Goal: Task Accomplishment & Management: Use online tool/utility

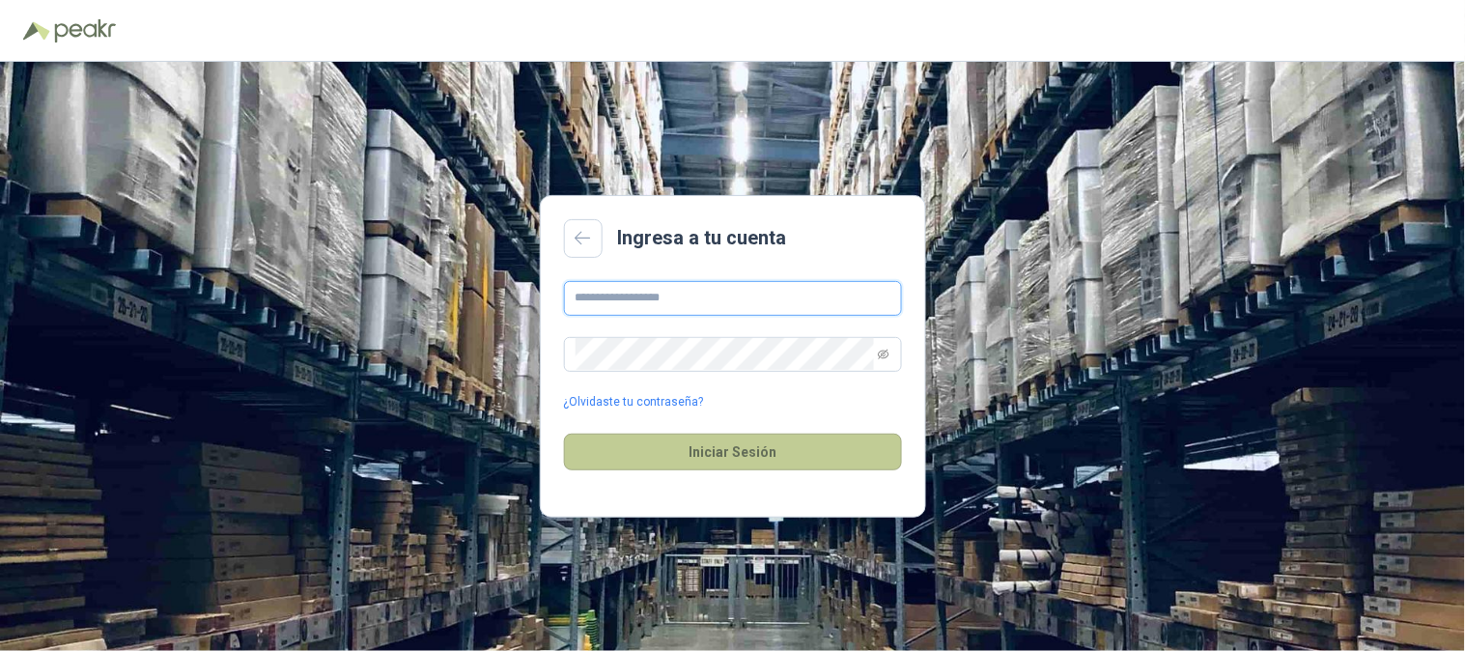
type input "**********"
click at [766, 455] on button "Iniciar Sesión" at bounding box center [733, 452] width 338 height 37
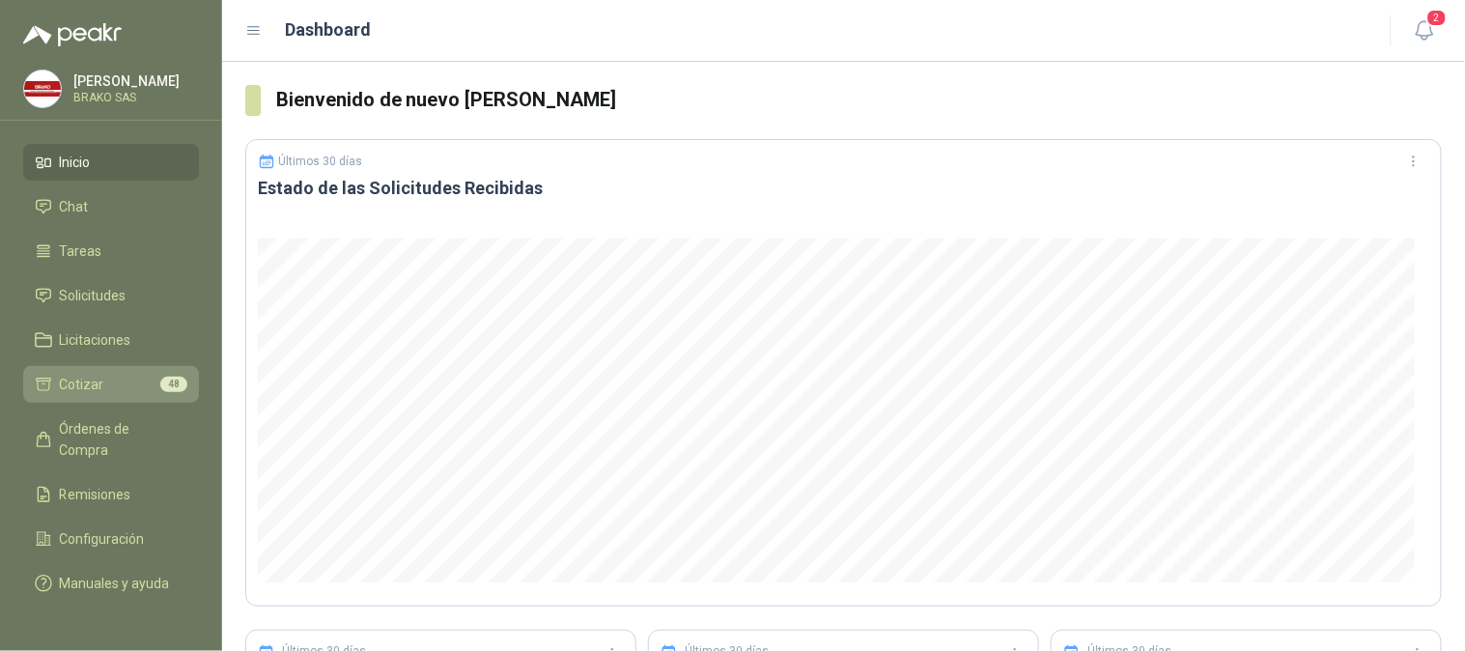
click at [112, 381] on li "Cotizar 48" at bounding box center [111, 384] width 153 height 21
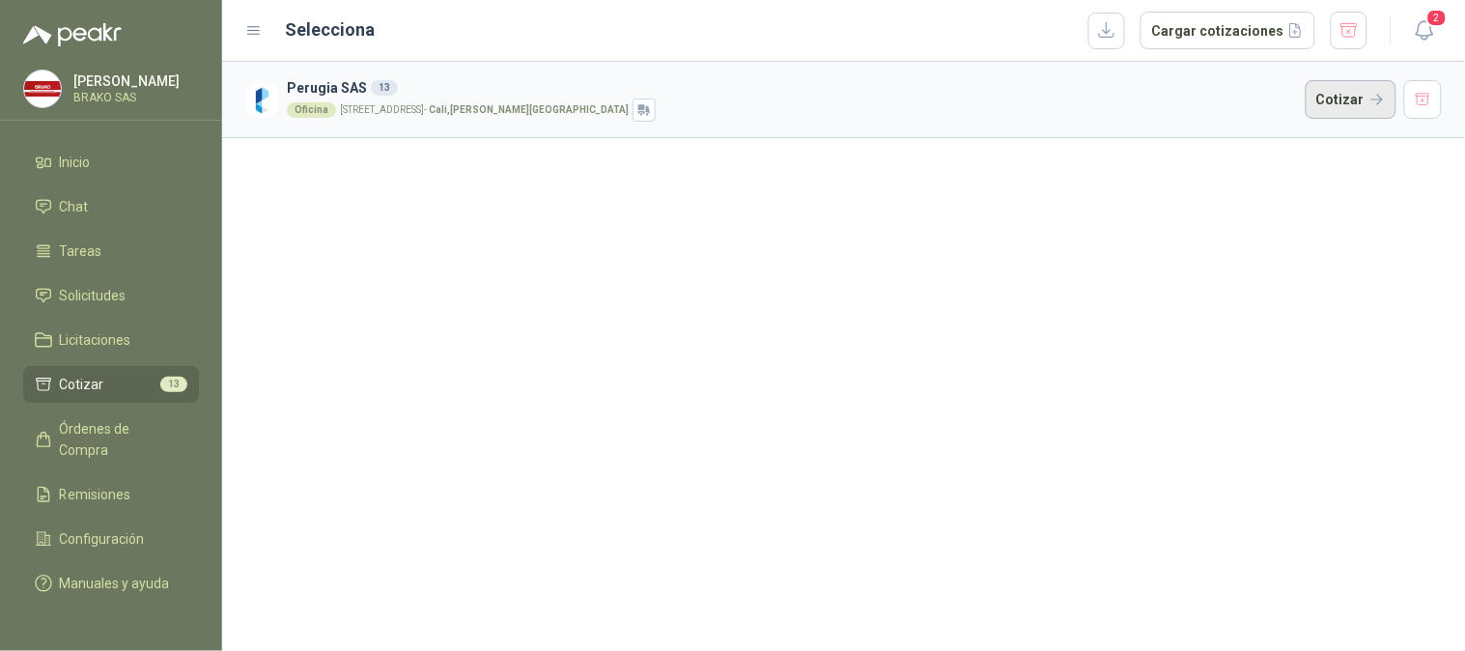
click at [1348, 98] on button "Cotizar" at bounding box center [1351, 99] width 91 height 39
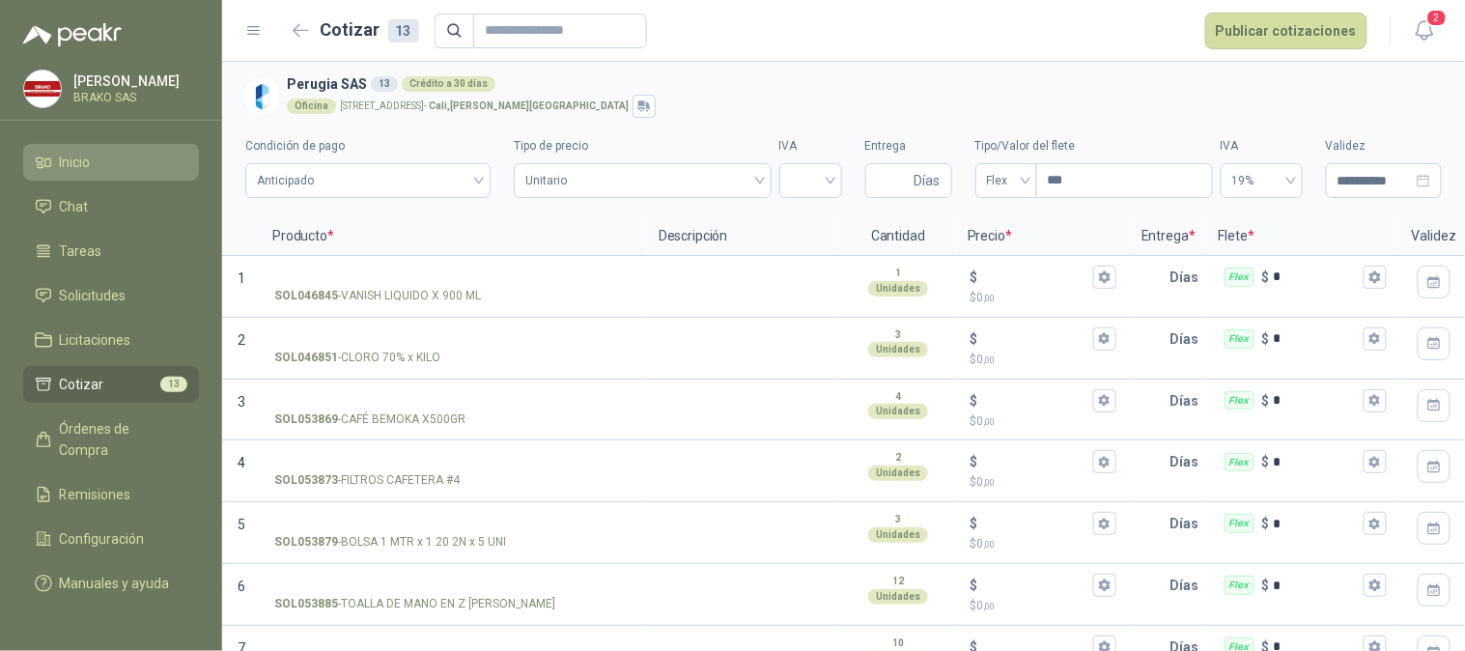
click at [116, 164] on li "Inicio" at bounding box center [111, 162] width 153 height 21
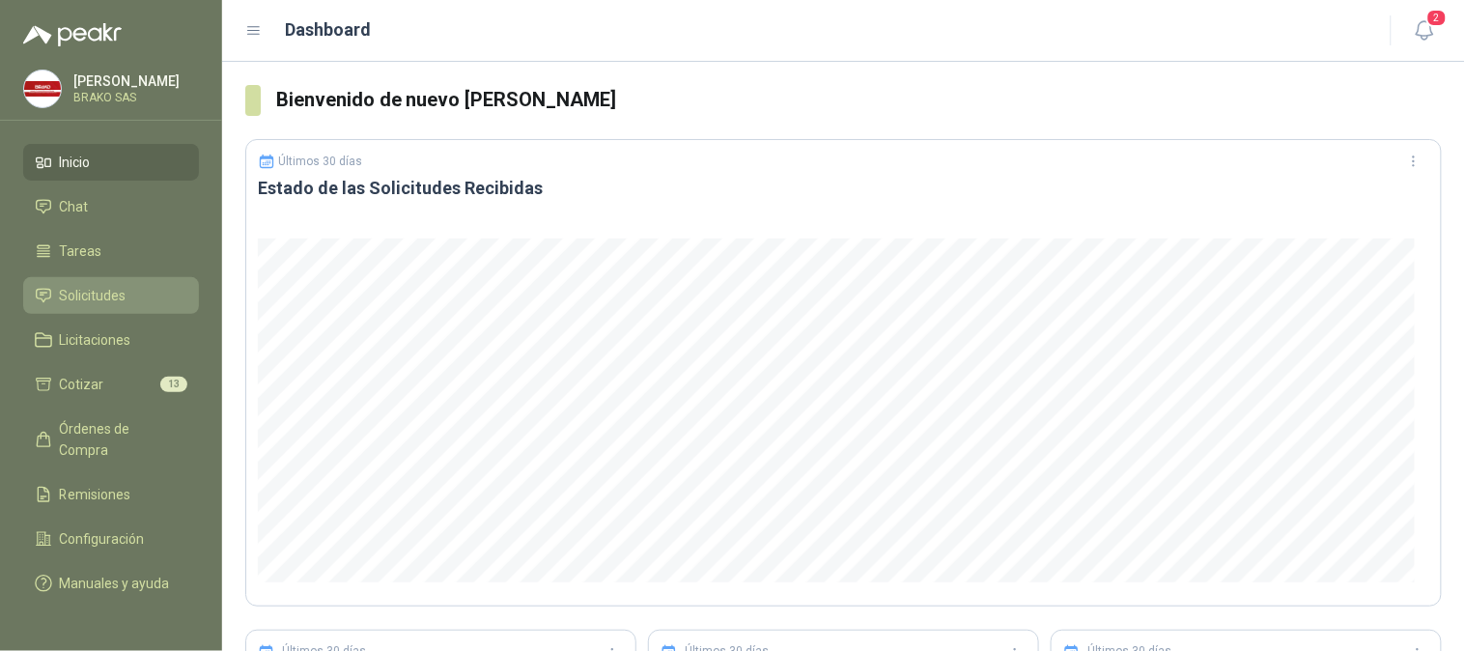
click at [108, 295] on span "Solicitudes" at bounding box center [93, 295] width 67 height 21
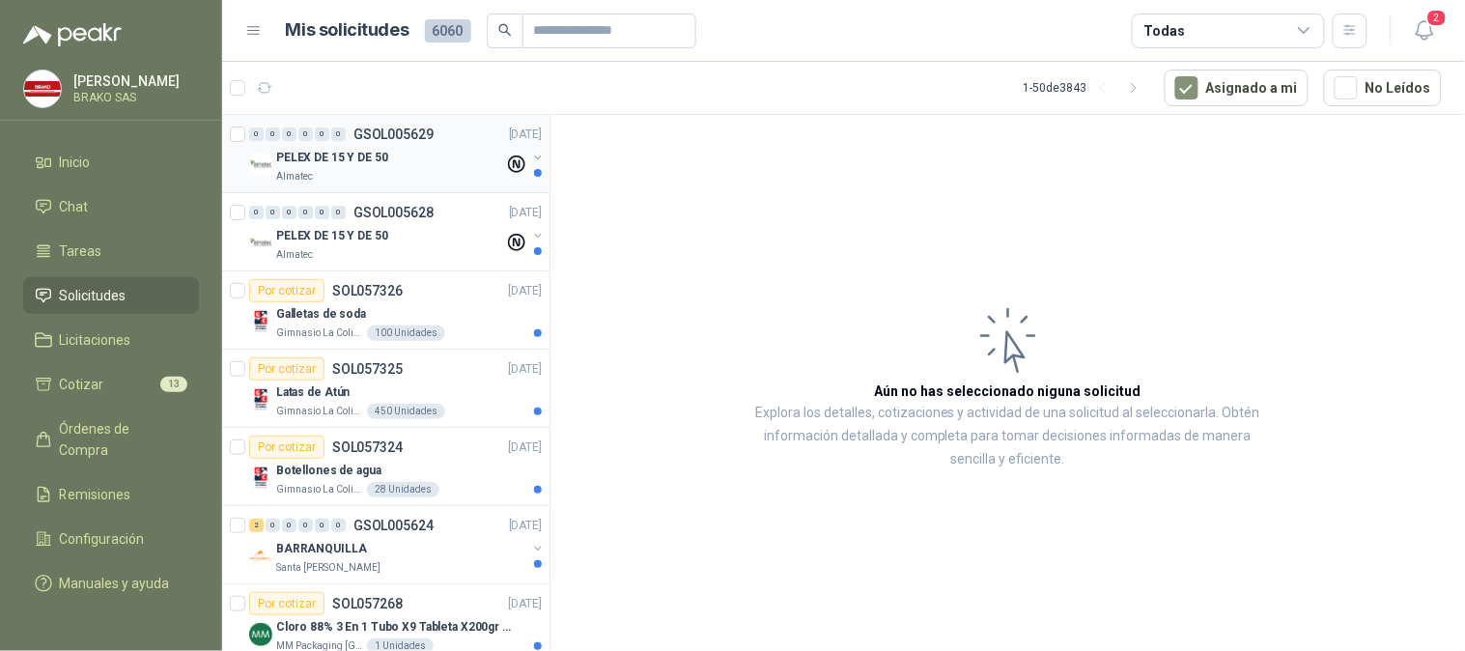
click at [346, 171] on div "Almatec" at bounding box center [390, 176] width 228 height 15
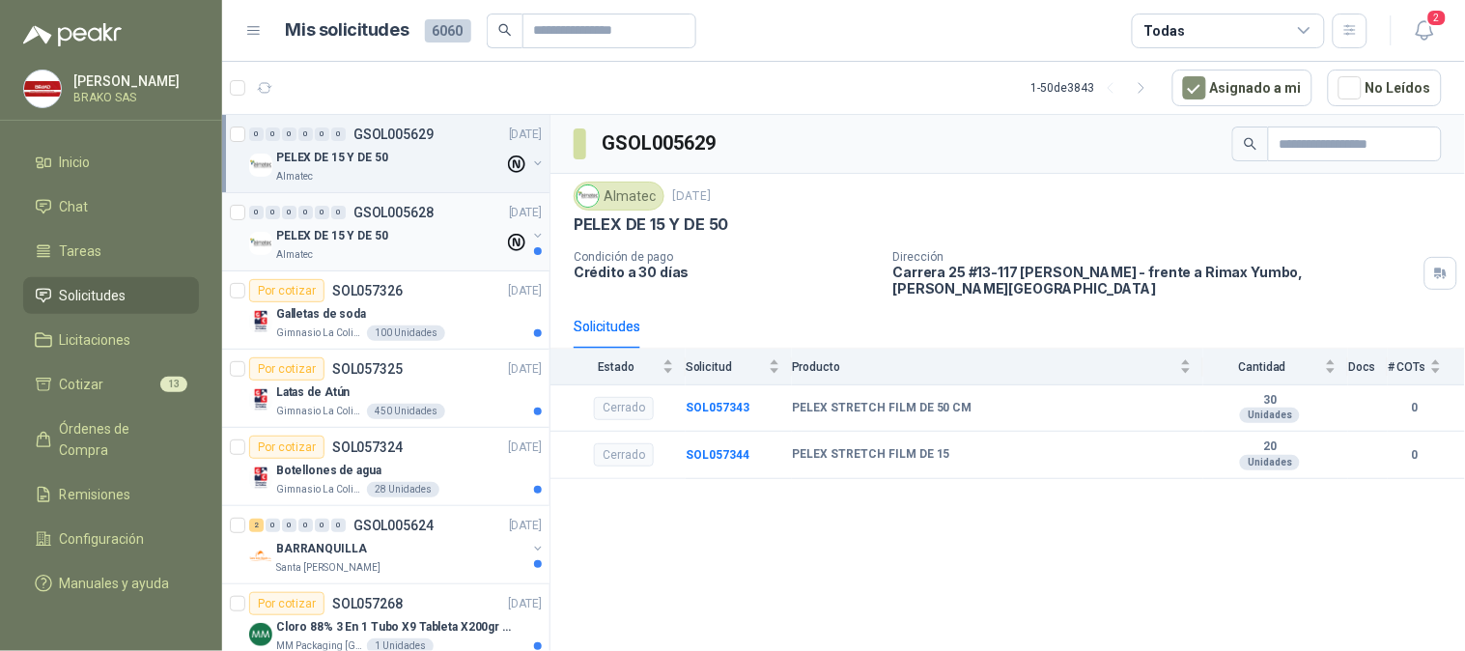
click at [329, 235] on p "PELEX DE 15 Y DE 50" at bounding box center [332, 236] width 112 height 18
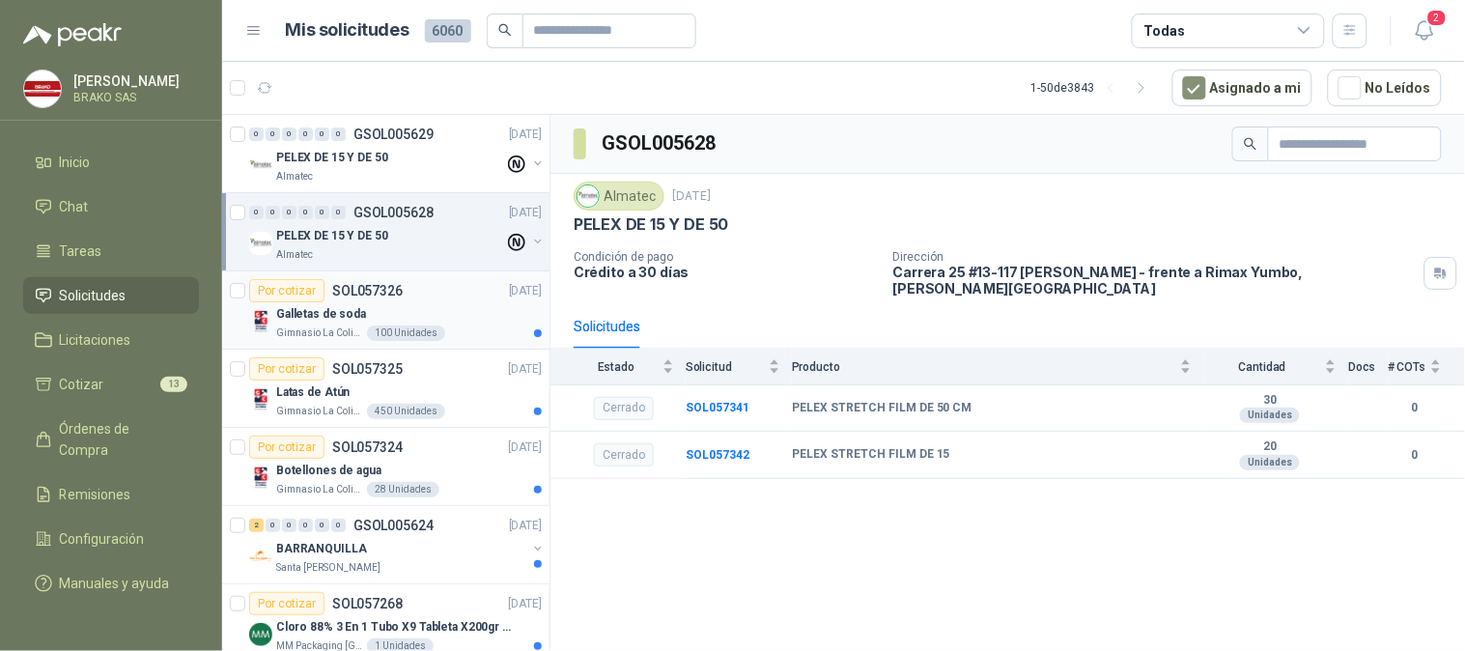
click at [338, 314] on p "Galletas de soda" at bounding box center [321, 314] width 90 height 18
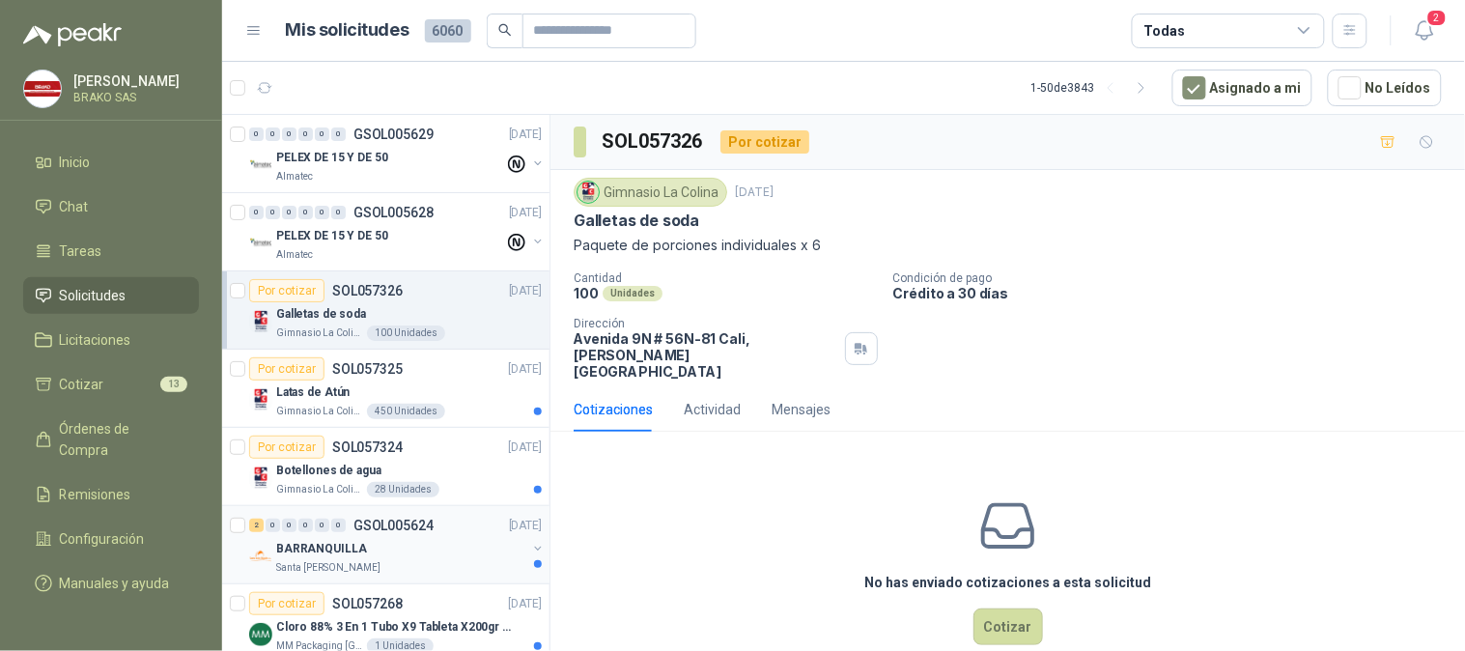
click at [326, 561] on p "Santa [PERSON_NAME]" at bounding box center [328, 567] width 104 height 15
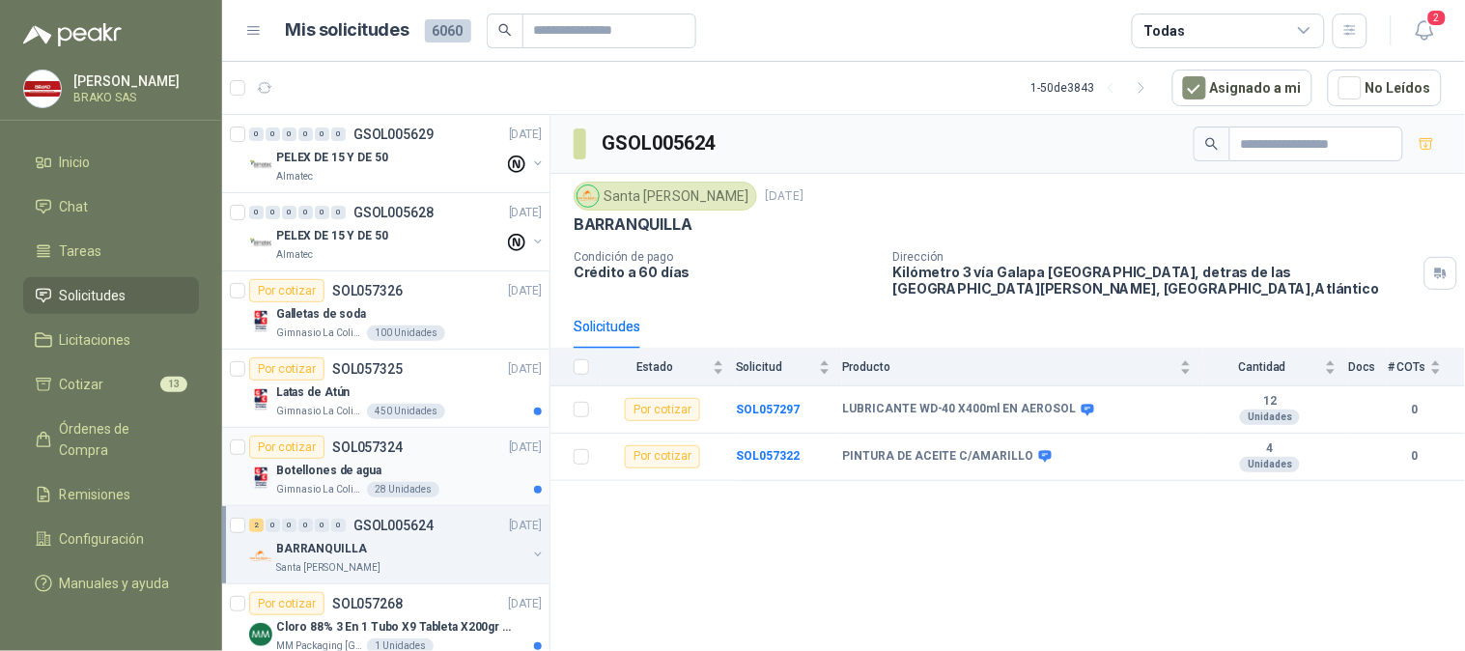
scroll to position [107, 0]
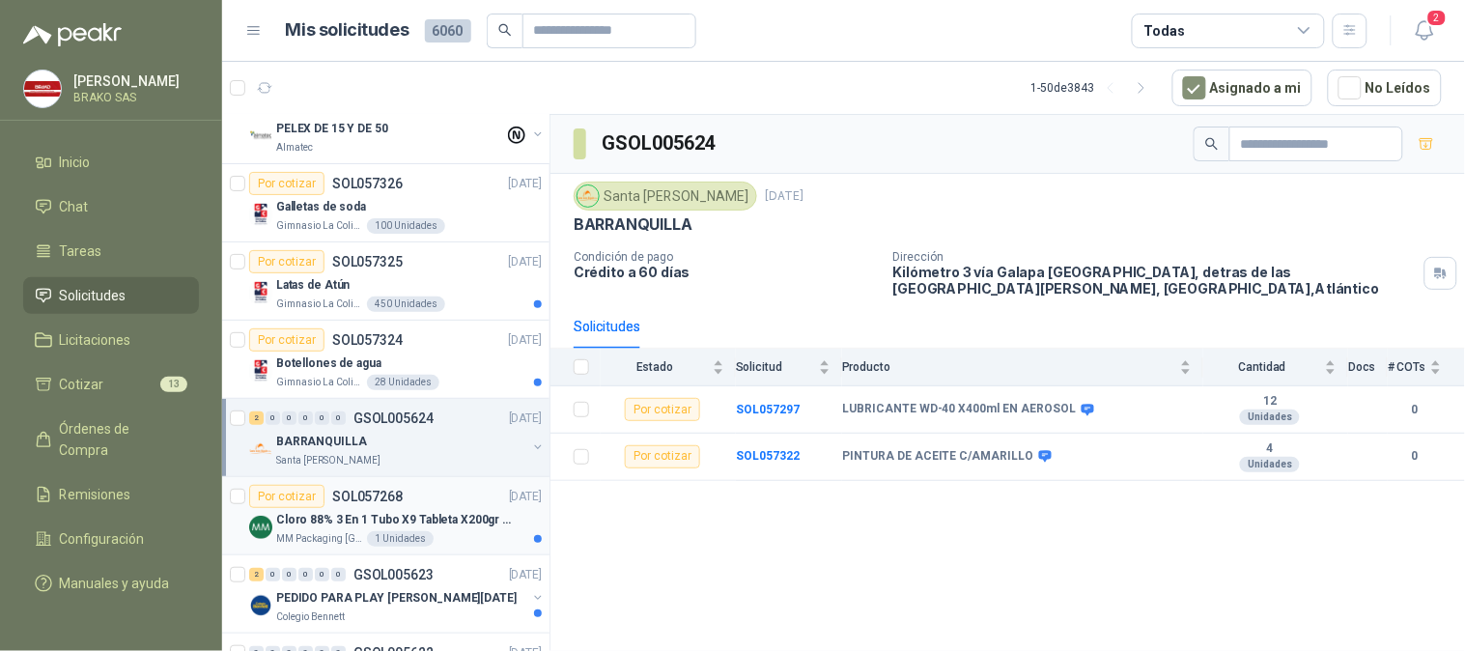
click at [313, 511] on p "Cloro 88% 3 En 1 Tubo X9 Tableta X200gr Oxycl" at bounding box center [396, 520] width 240 height 18
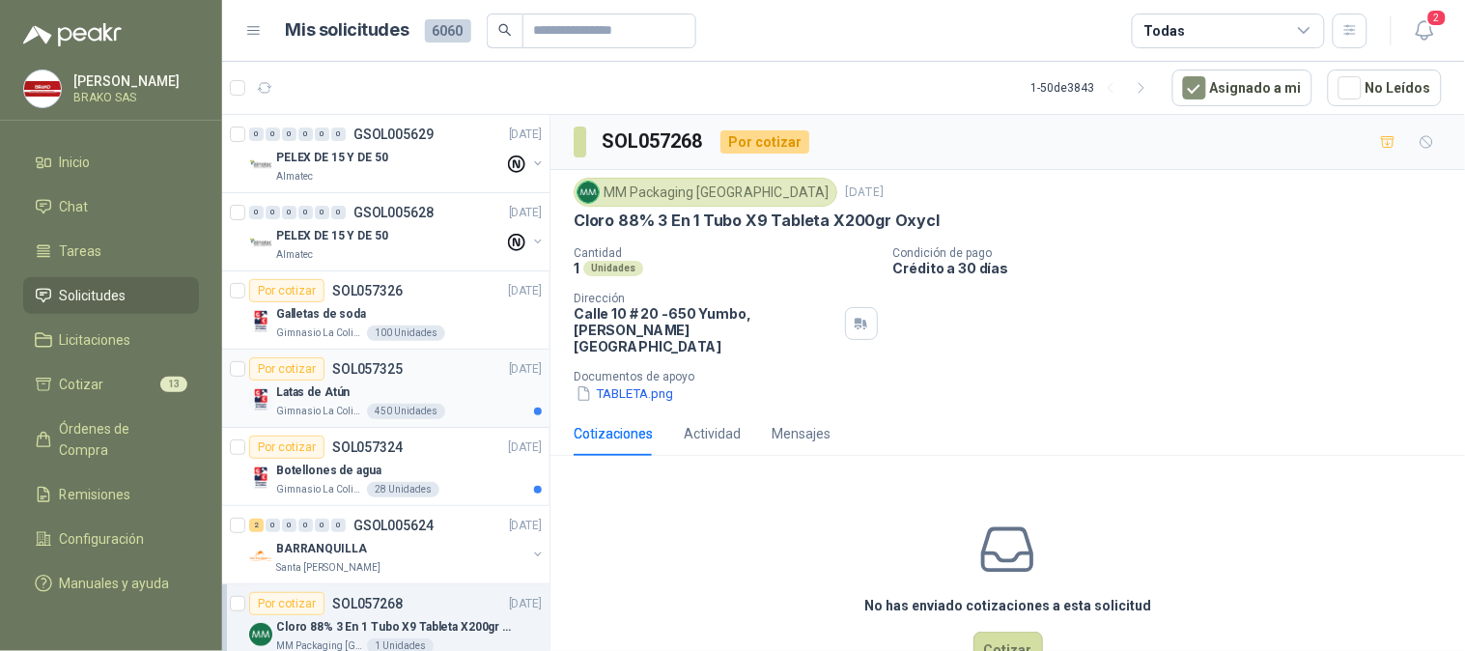
click at [319, 419] on article "Por cotizar SOL057325 [DATE] Latas de Atún Gimnasio La Colina 450 Unidades" at bounding box center [385, 389] width 327 height 78
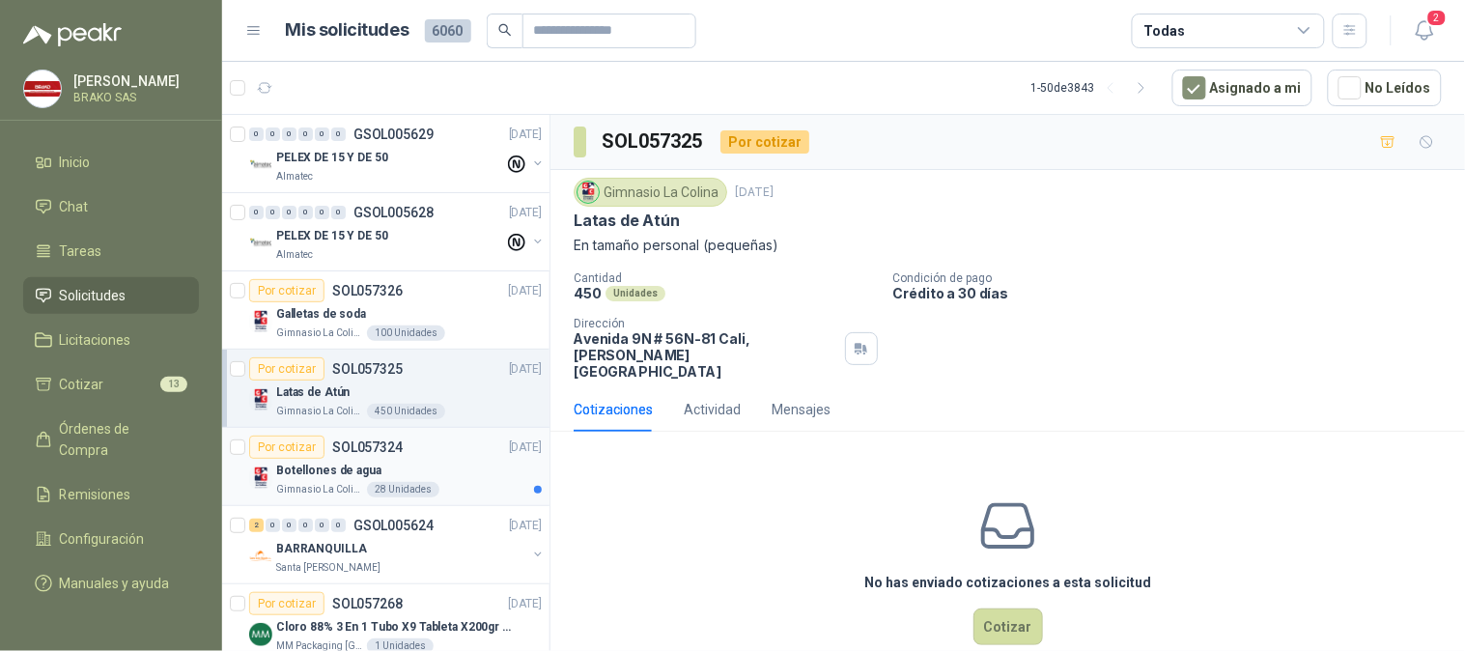
click at [324, 480] on div "Botellones de agua" at bounding box center [409, 470] width 266 height 23
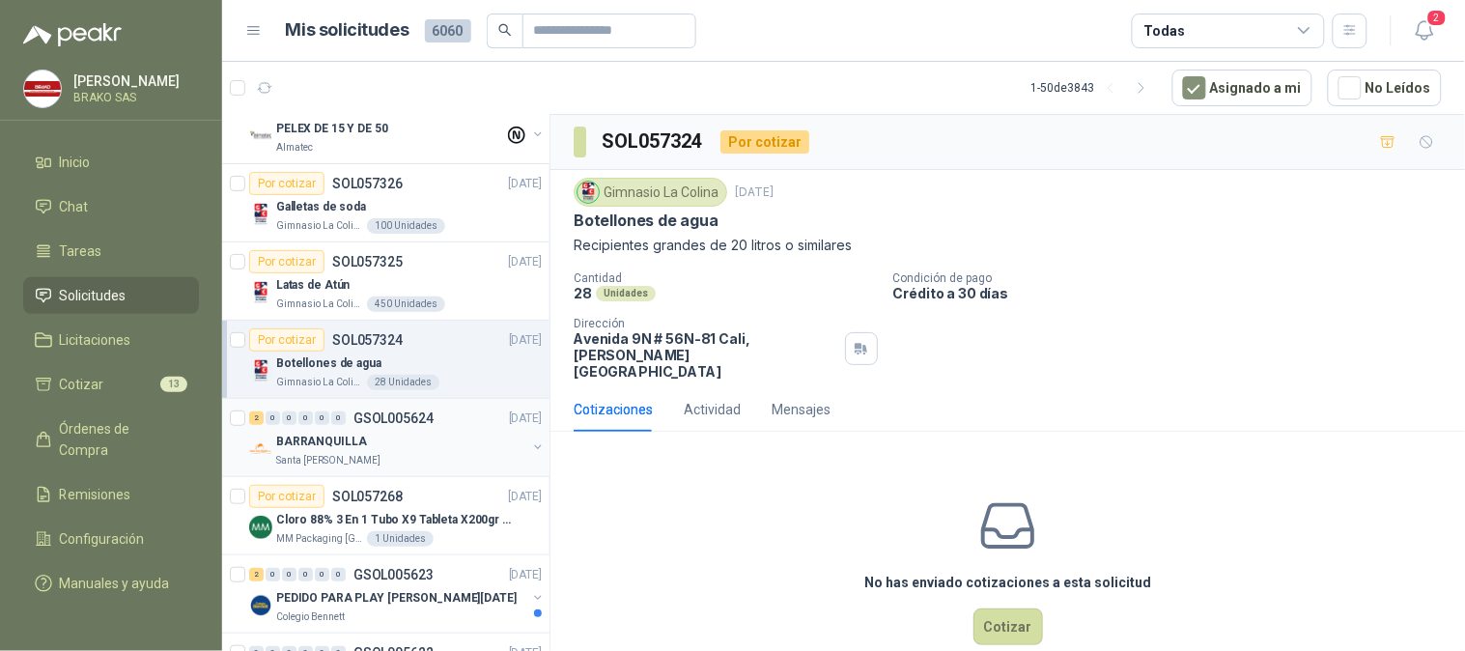
scroll to position [214, 0]
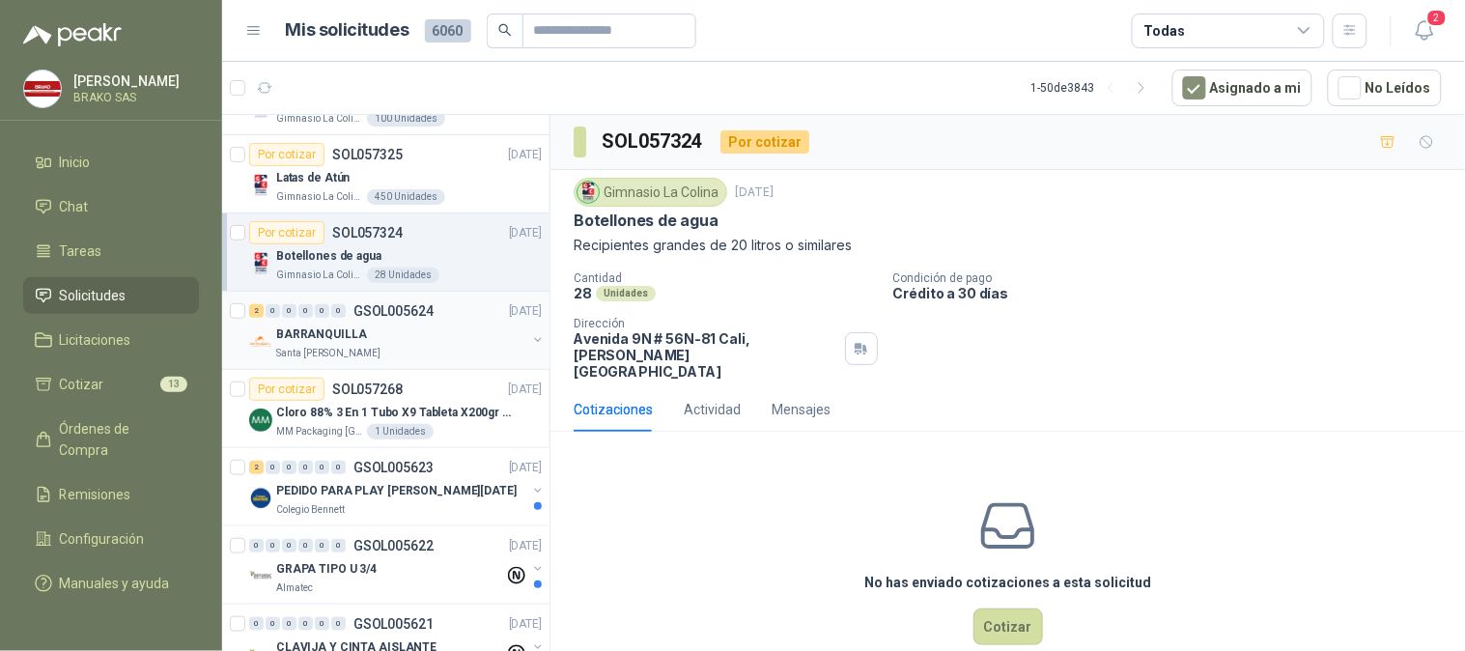
click at [330, 343] on p "BARRANQUILLA" at bounding box center [321, 334] width 91 height 18
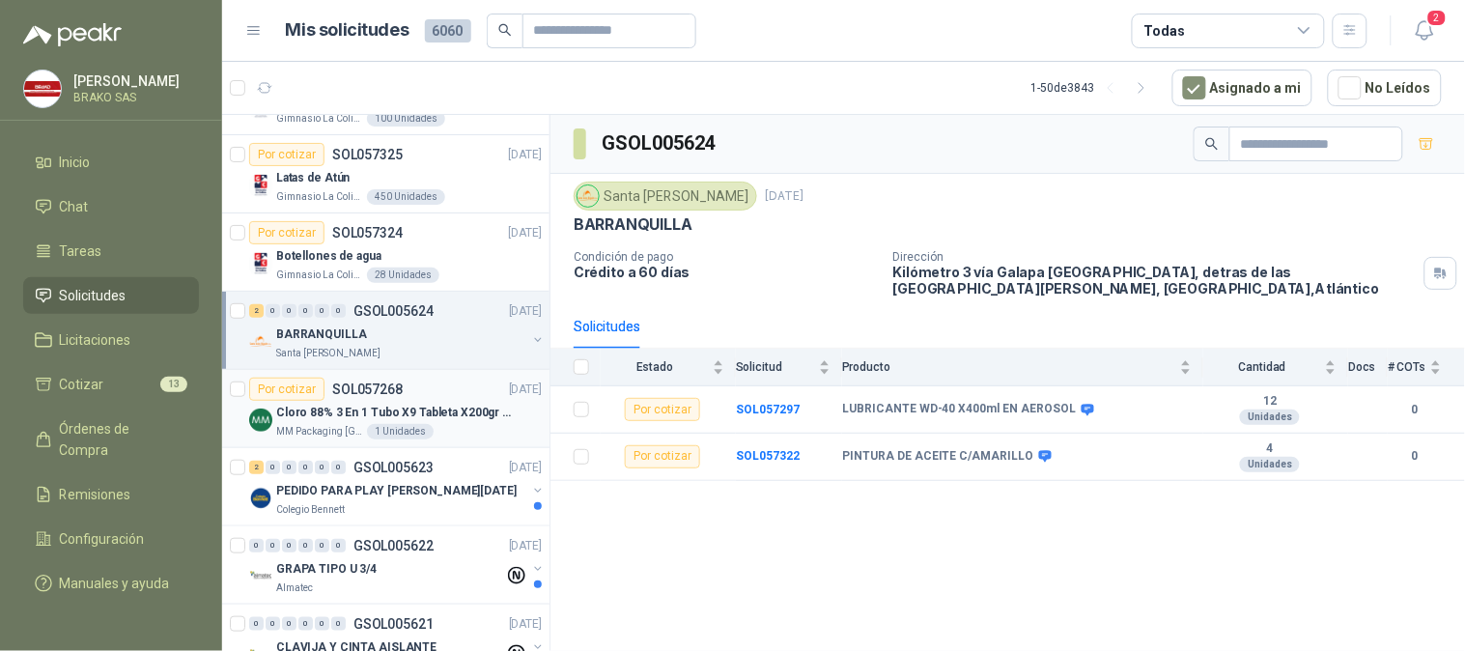
click at [330, 402] on div "Cloro 88% 3 En 1 Tubo X9 Tableta X200gr Oxycl" at bounding box center [409, 412] width 266 height 23
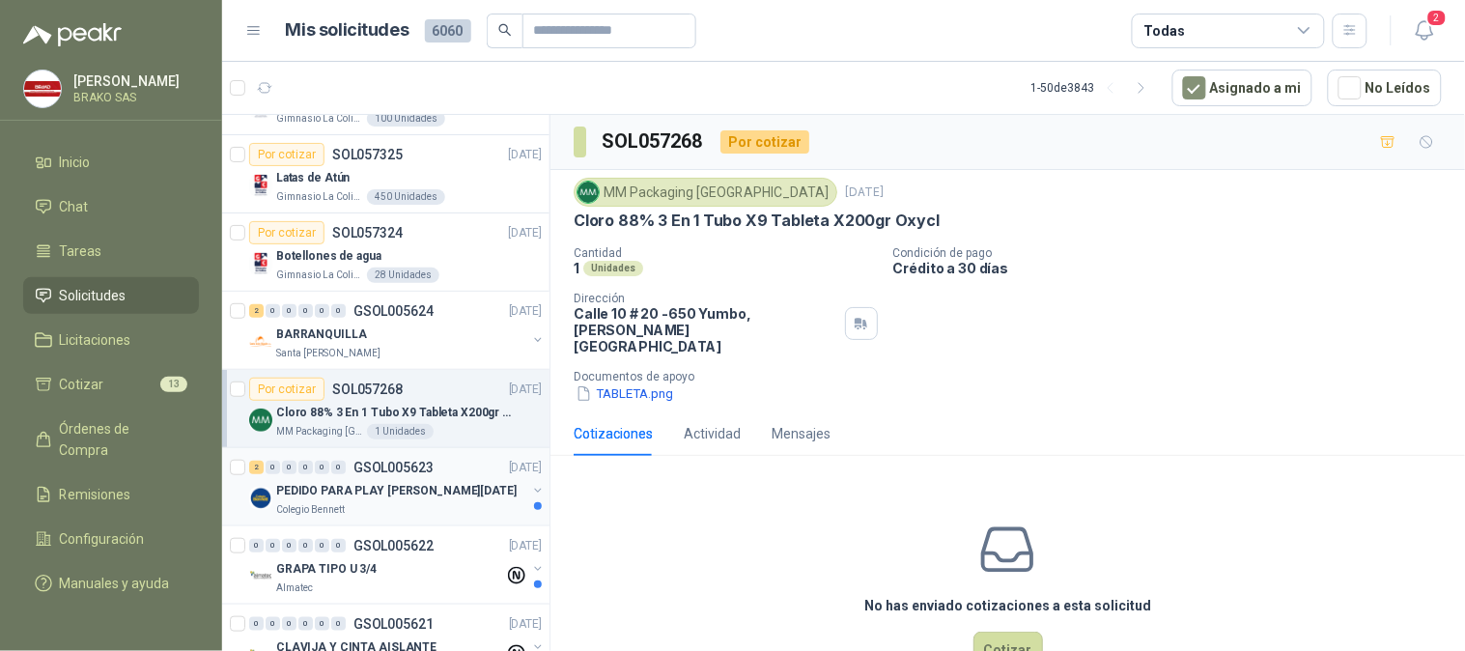
click at [332, 485] on p "PEDIDO PARA PLAY [PERSON_NAME][DATE]" at bounding box center [396, 491] width 240 height 18
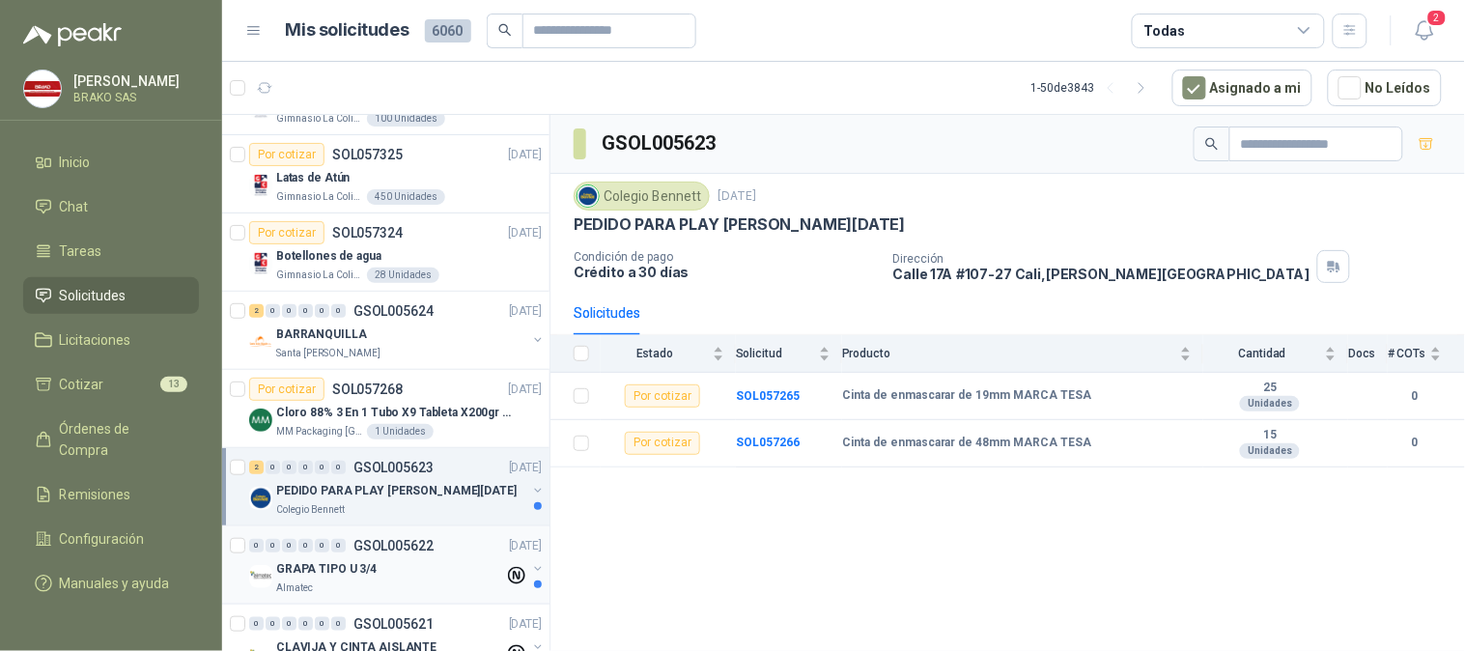
click at [321, 587] on div "Almatec" at bounding box center [390, 587] width 228 height 15
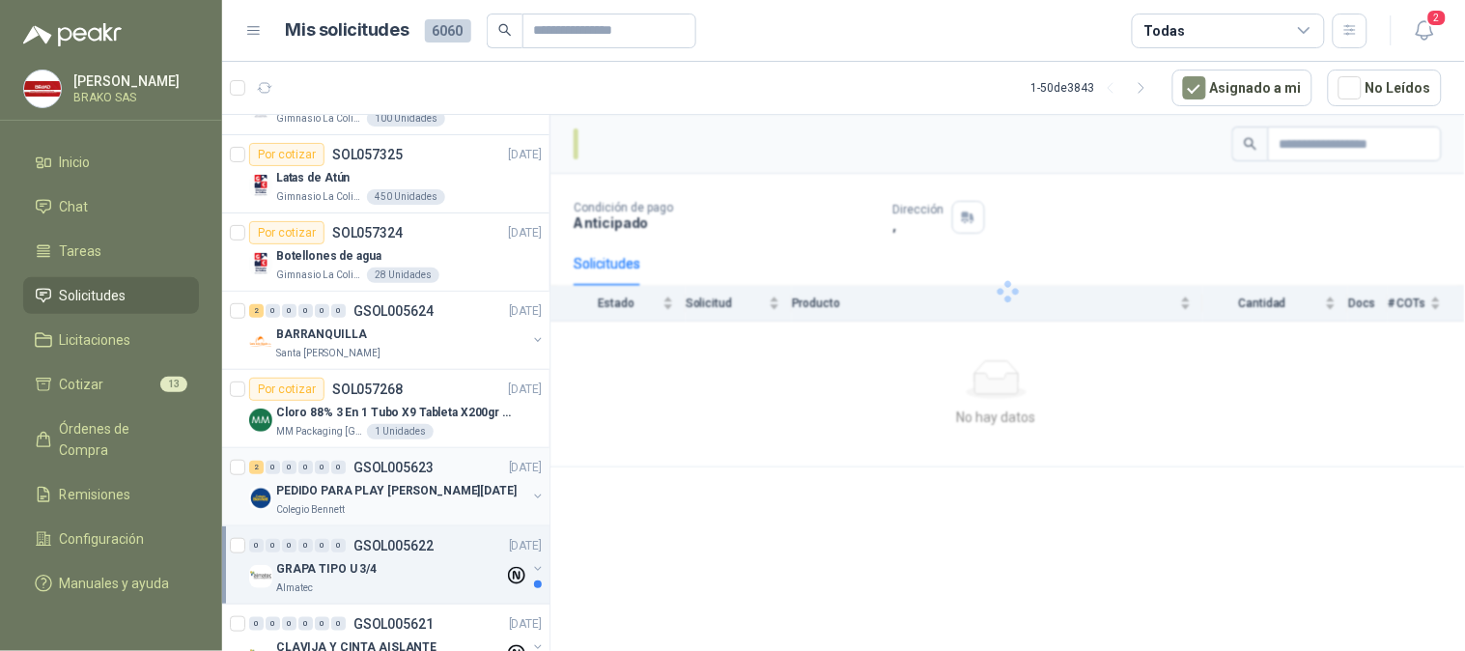
scroll to position [322, 0]
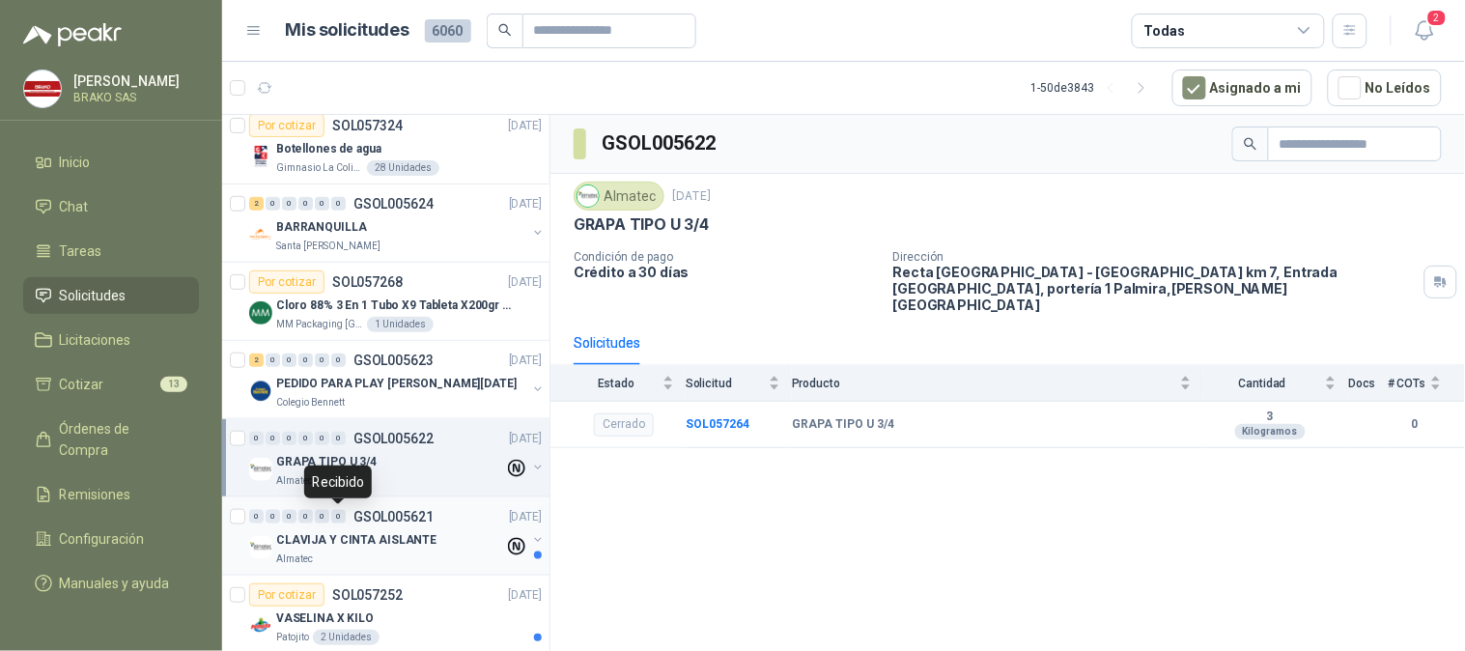
click at [338, 522] on div "0" at bounding box center [338, 517] width 14 height 14
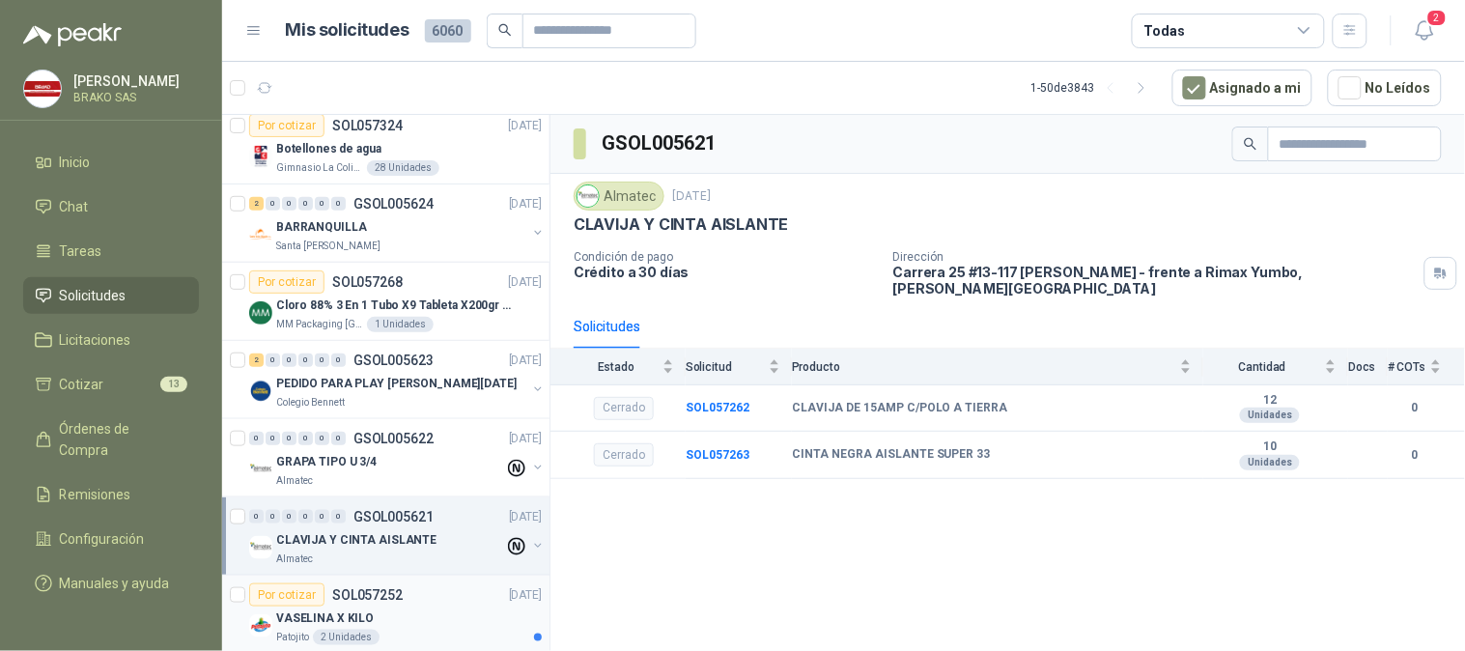
scroll to position [429, 0]
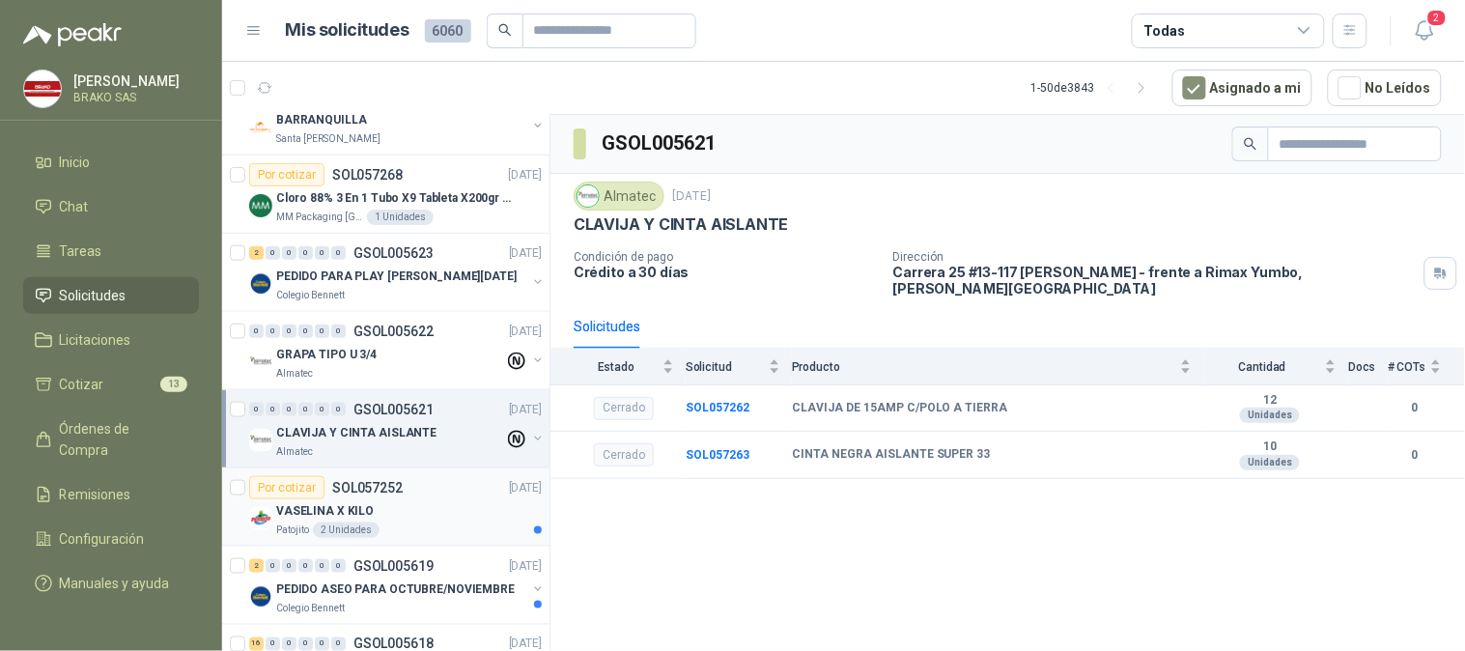
click at [333, 515] on p "VASELINA X KILO" at bounding box center [325, 511] width 98 height 18
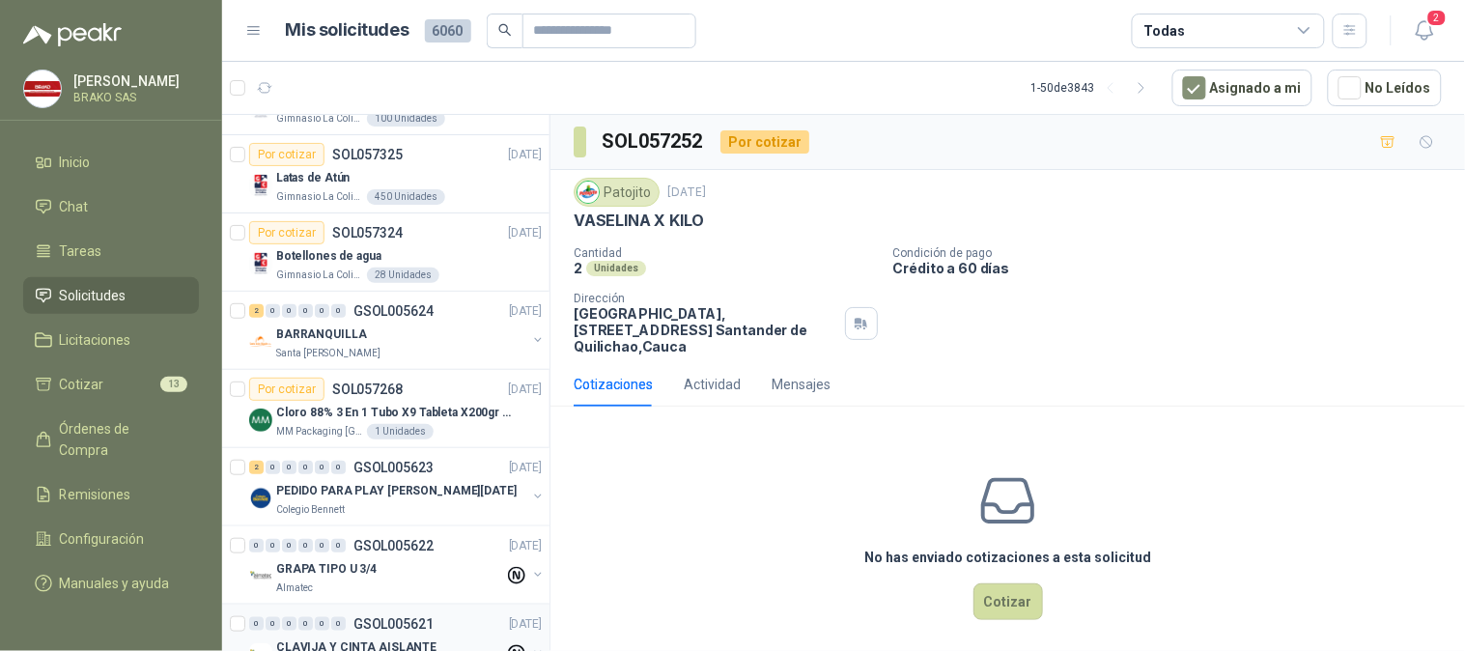
scroll to position [107, 0]
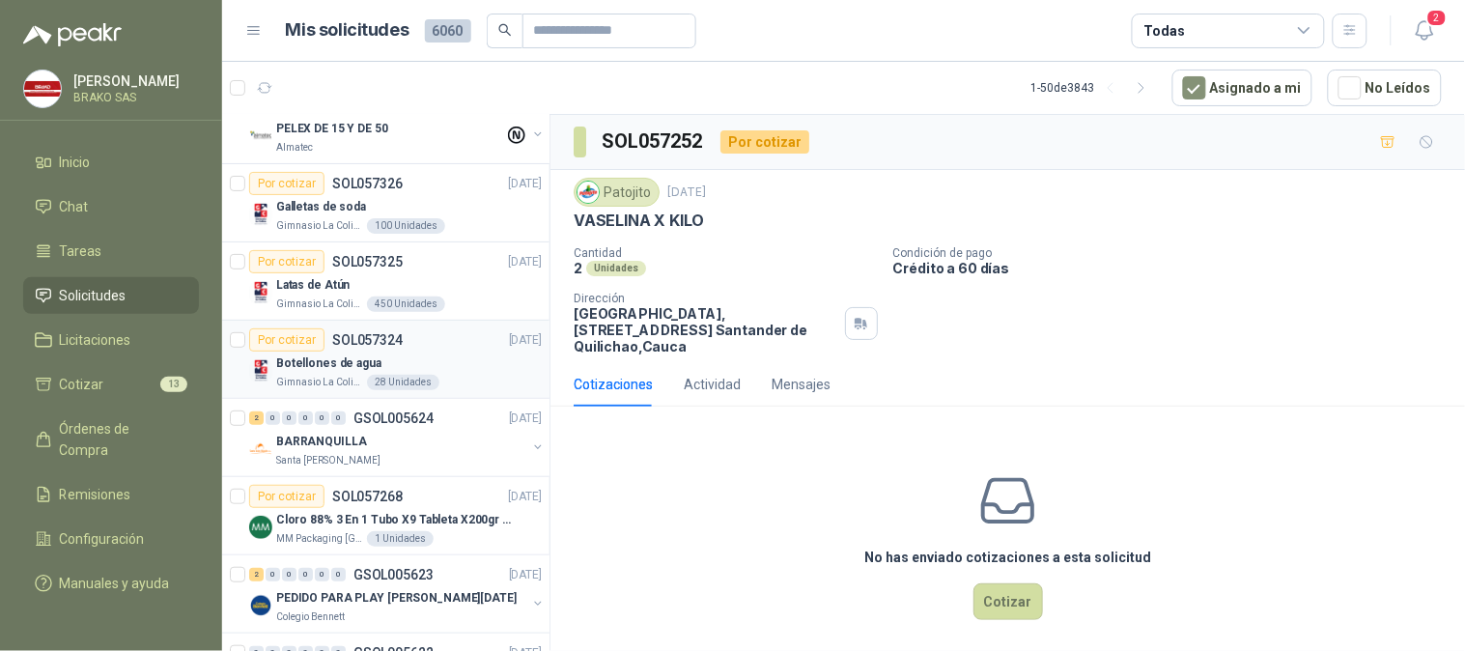
click at [351, 362] on p "Botellones de agua" at bounding box center [328, 363] width 105 height 18
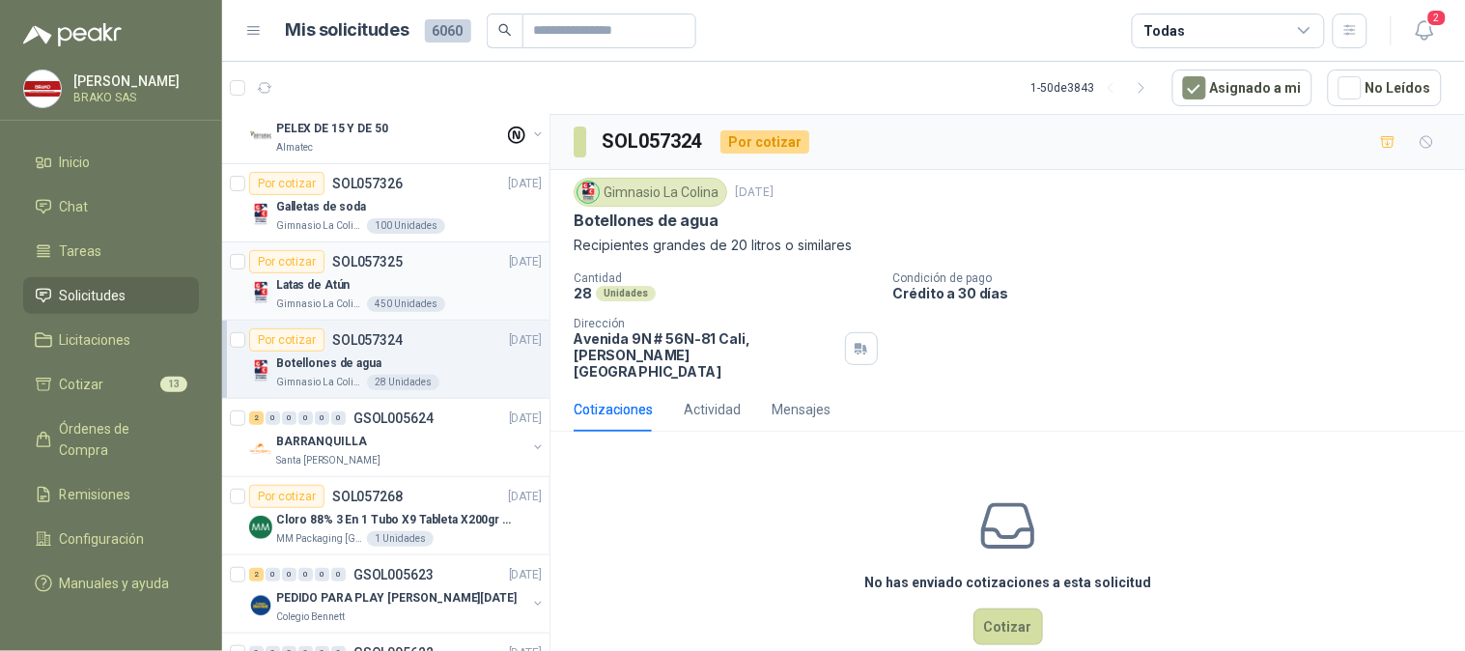
click at [330, 288] on p "Latas de Atún" at bounding box center [312, 285] width 73 height 18
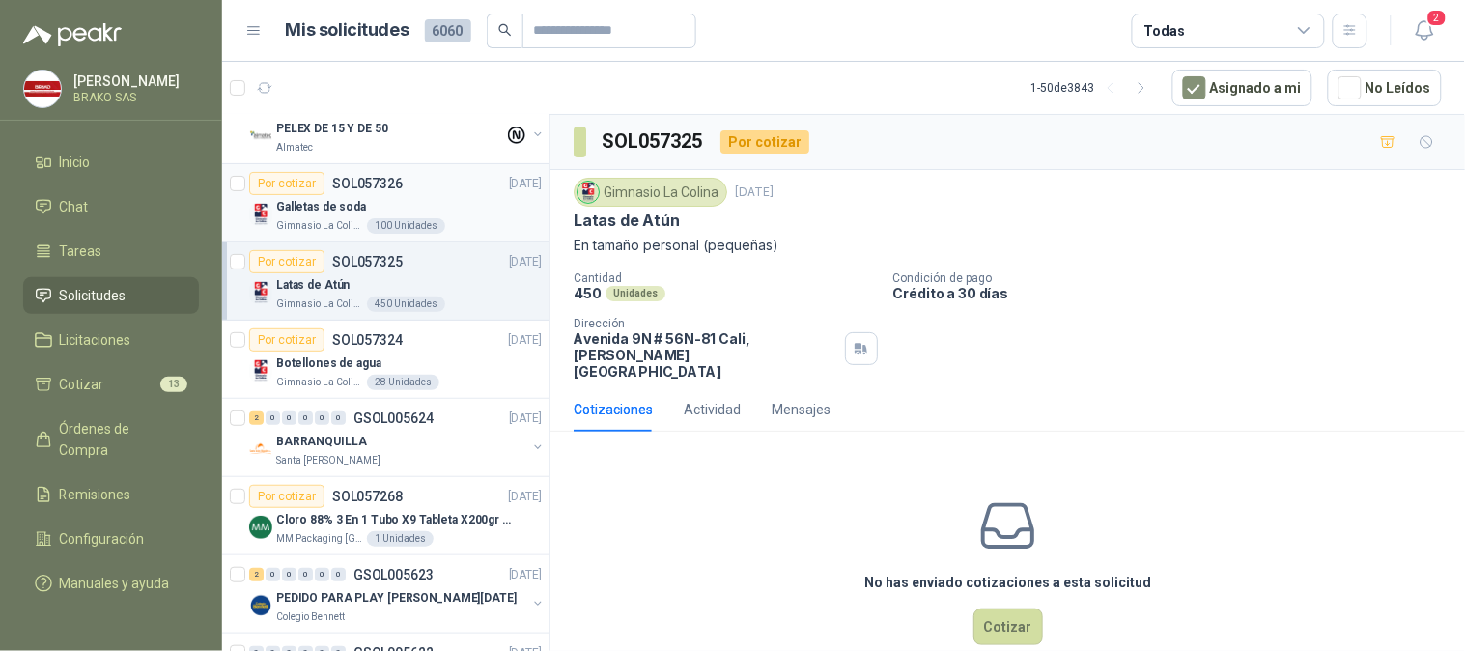
click at [342, 218] on p "Gimnasio La Colina" at bounding box center [319, 225] width 87 height 15
